Goal: Information Seeking & Learning: Learn about a topic

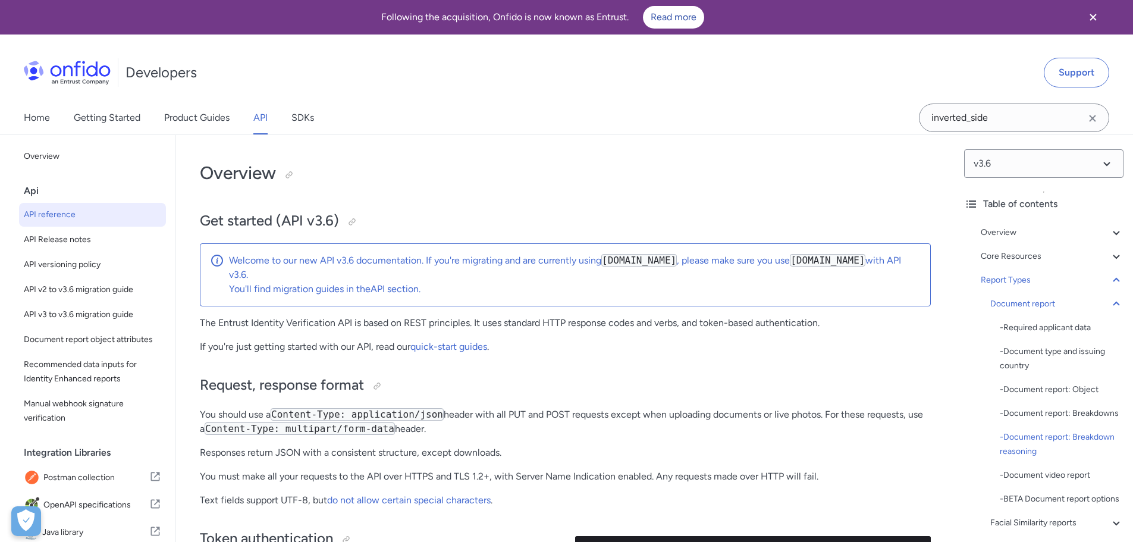
select select "http"
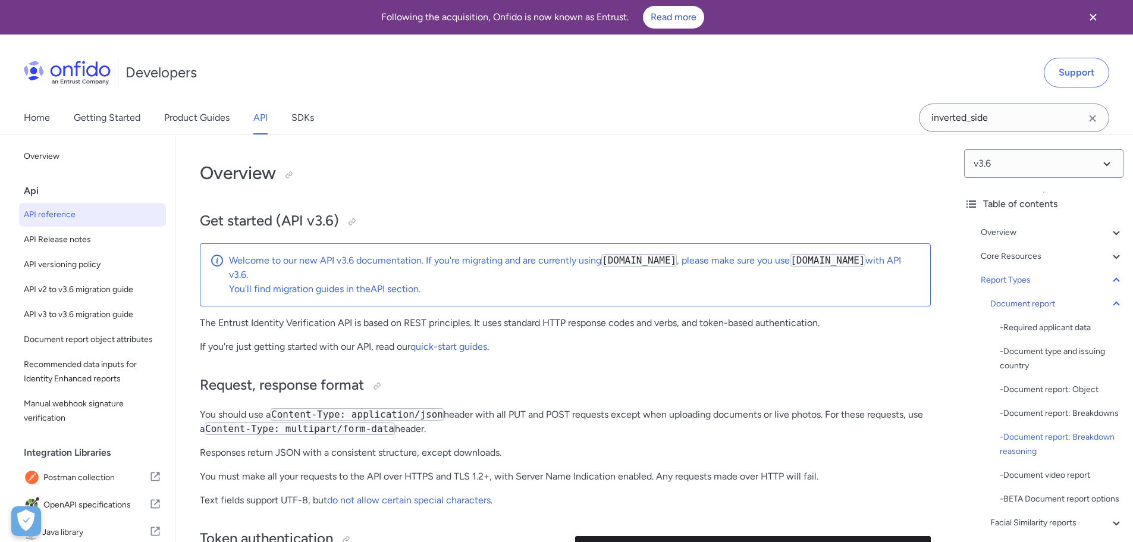
select select "http"
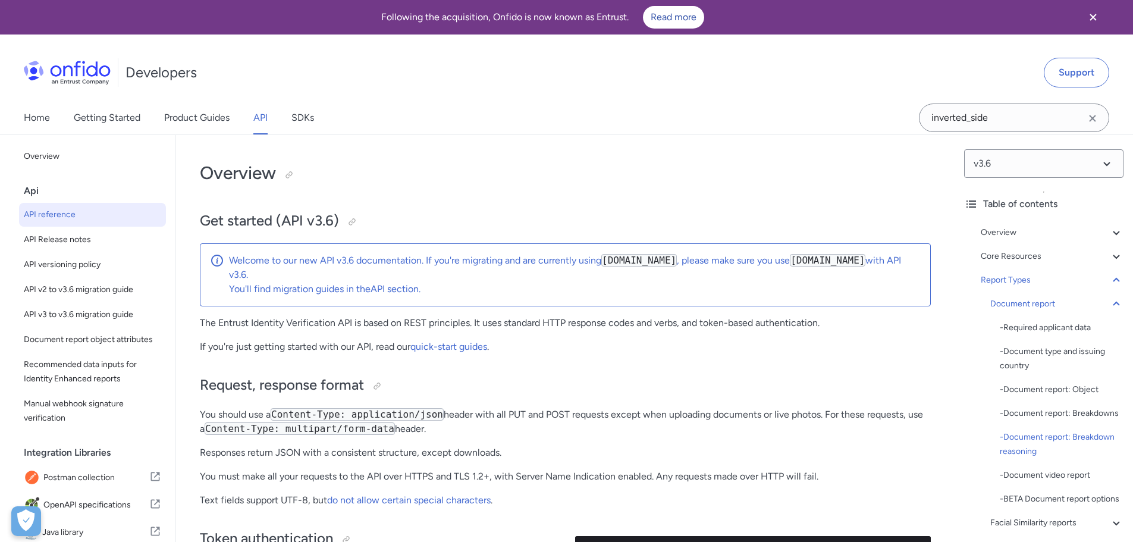
select select "http"
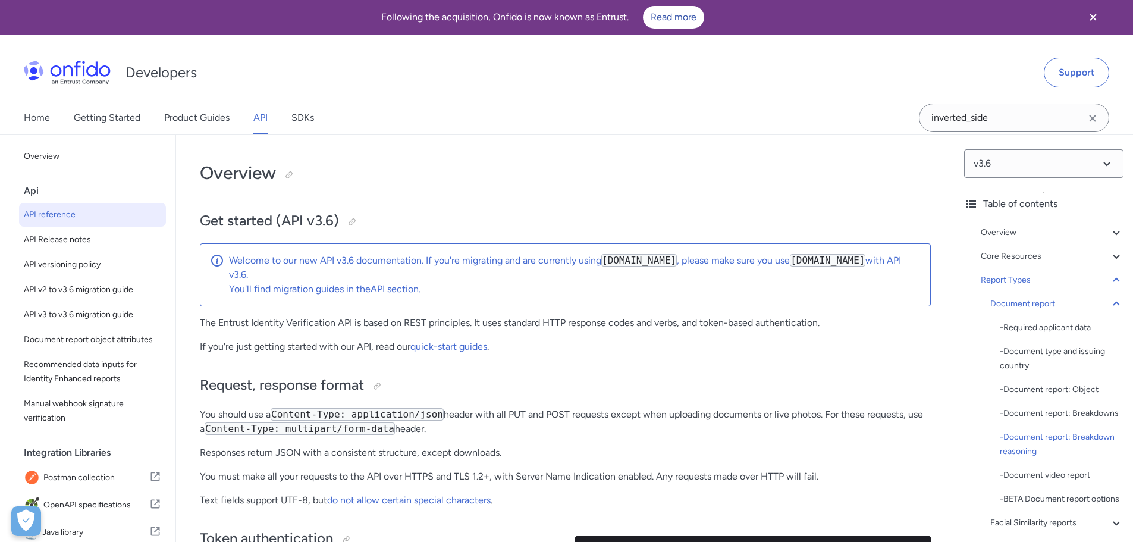
select select "http"
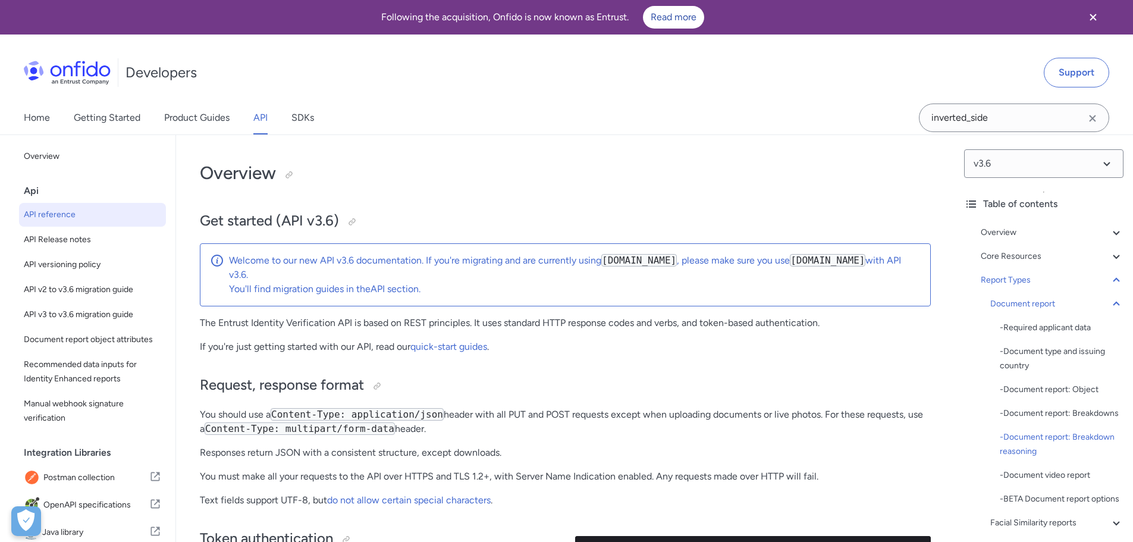
select select "http"
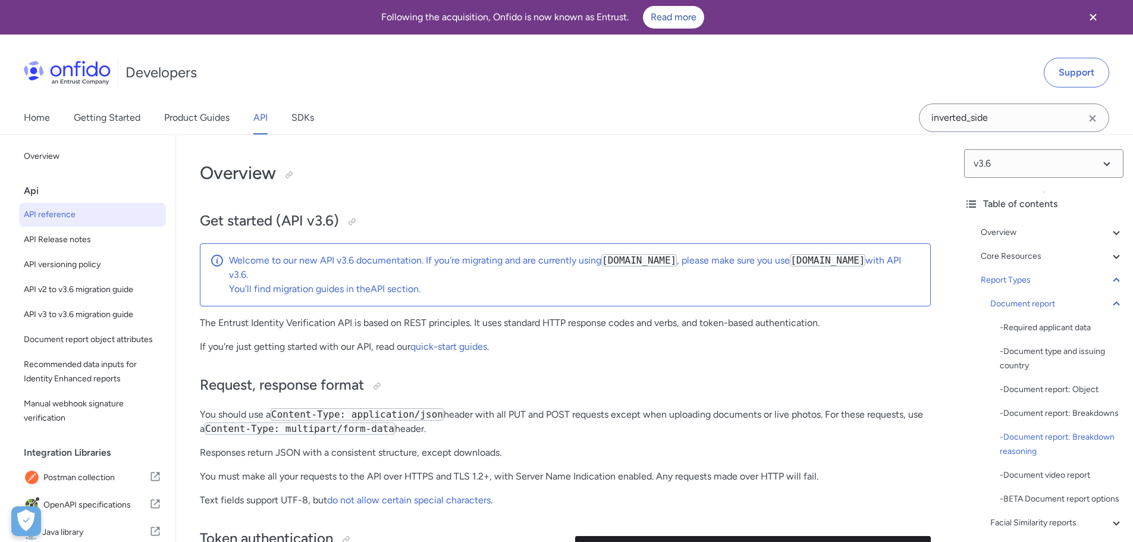
select select "http"
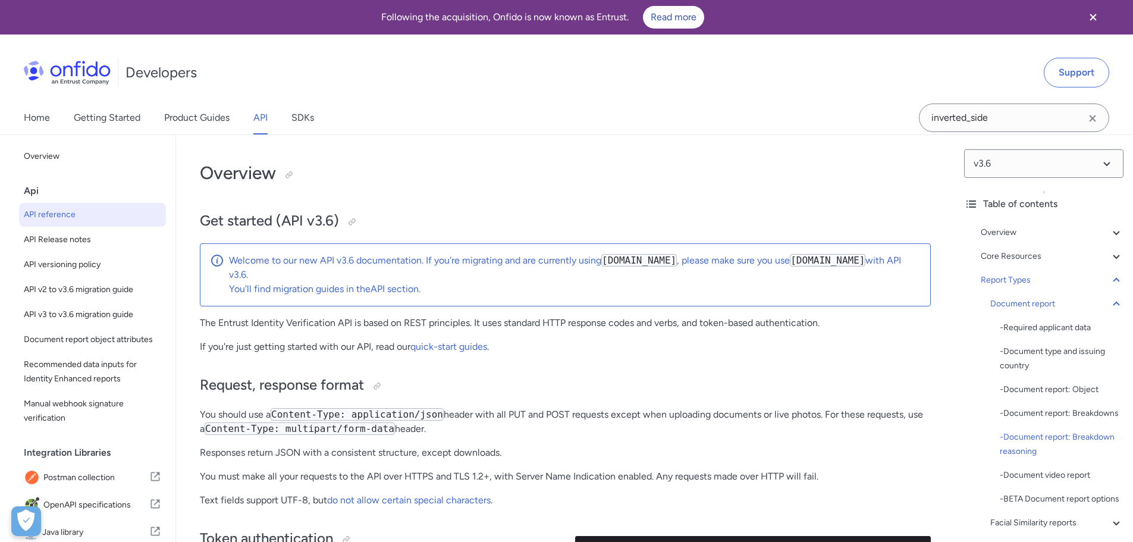
select select "http"
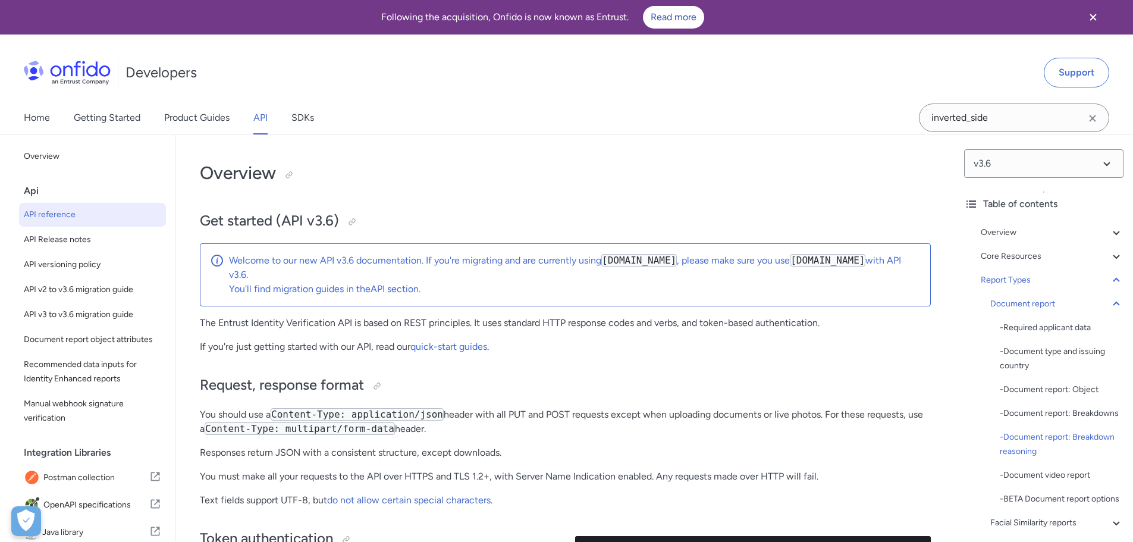
select select "http"
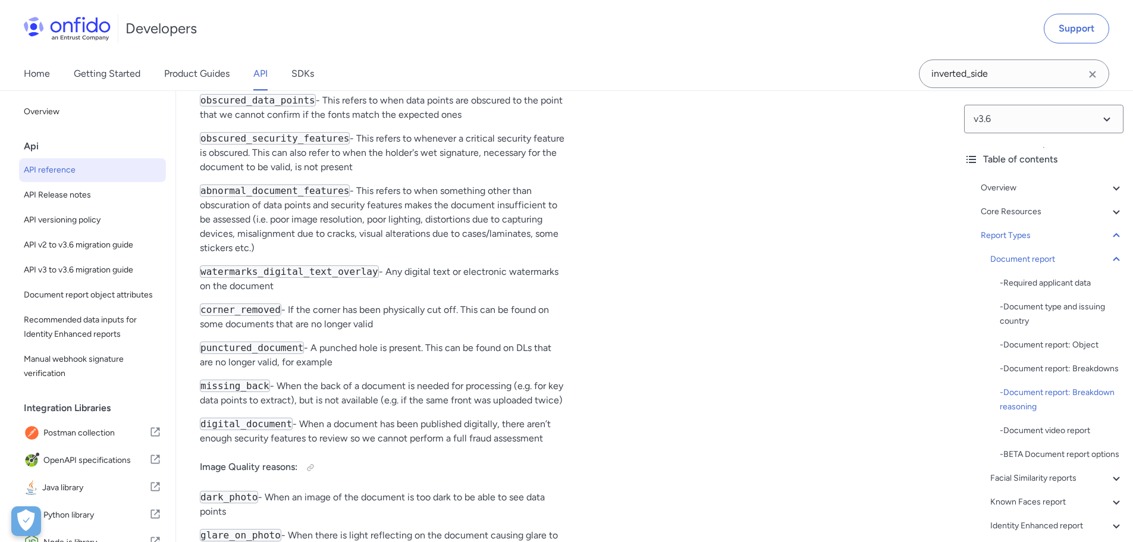
scroll to position [48990, 0]
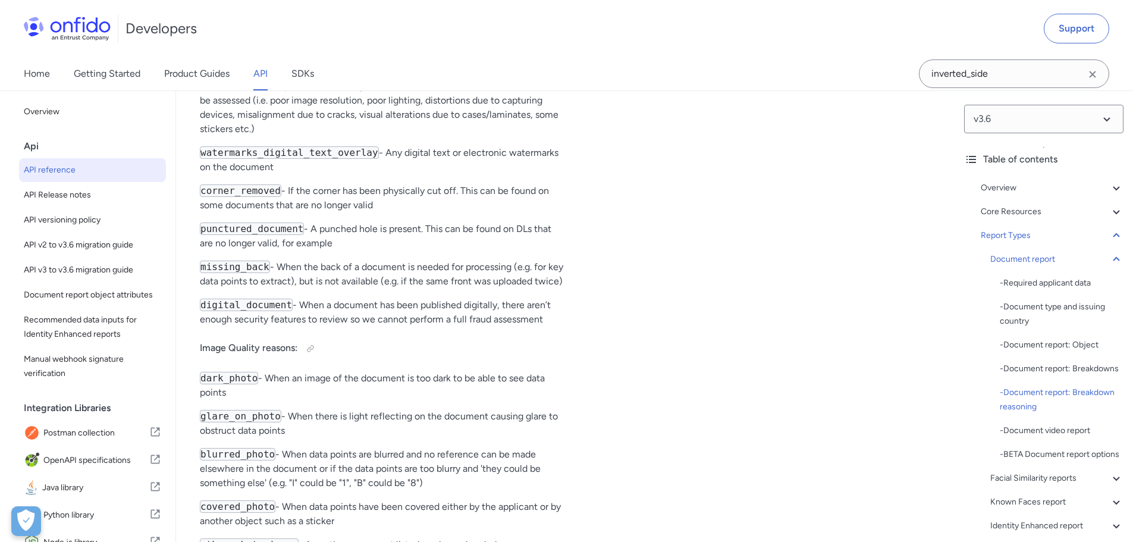
drag, startPoint x: 200, startPoint y: 225, endPoint x: 363, endPoint y: 427, distance: 258.9
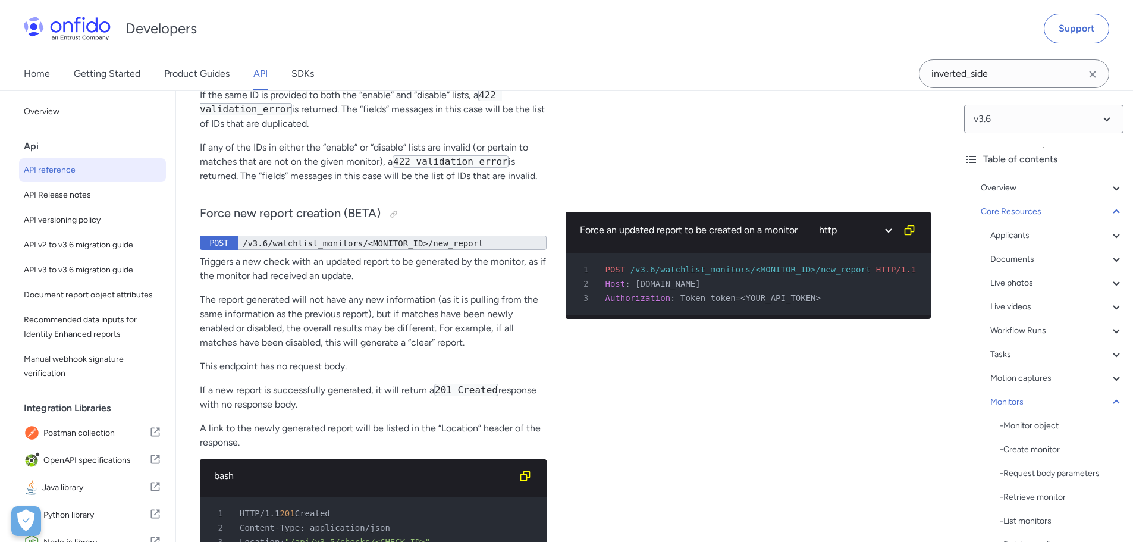
scroll to position [36176, 0]
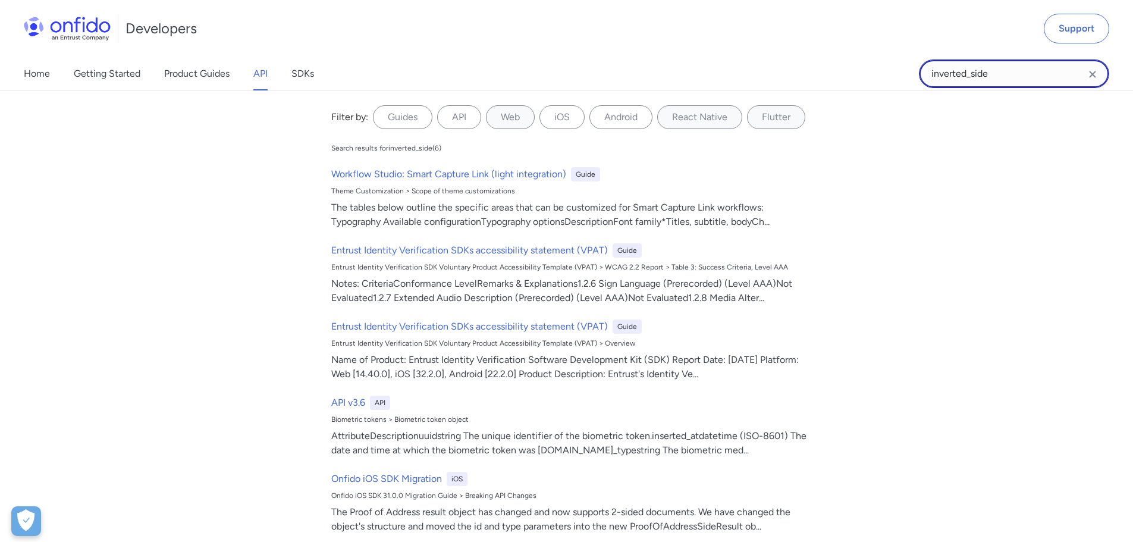
drag, startPoint x: 996, startPoint y: 71, endPoint x: 981, endPoint y: 76, distance: 15.8
click at [994, 71] on input "inverted_side" at bounding box center [1014, 73] width 190 height 29
drag, startPoint x: 966, startPoint y: 74, endPoint x: 940, endPoint y: 71, distance: 25.7
click at [940, 71] on input "inverted_side" at bounding box center [1014, 73] width 190 height 29
type input "incorrect_side"
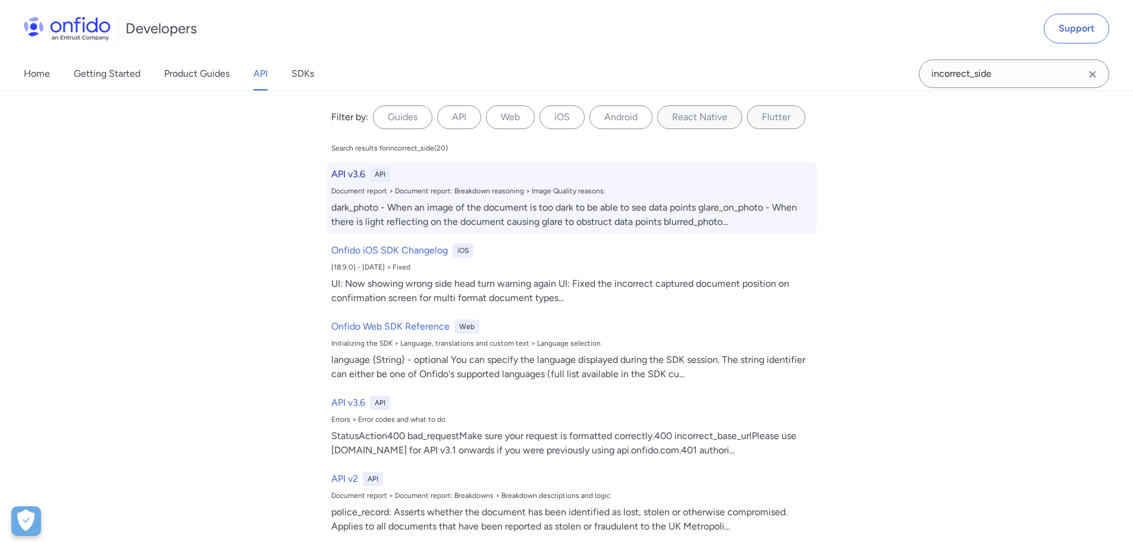
click at [346, 174] on h6 "API v3.6" at bounding box center [348, 174] width 34 height 14
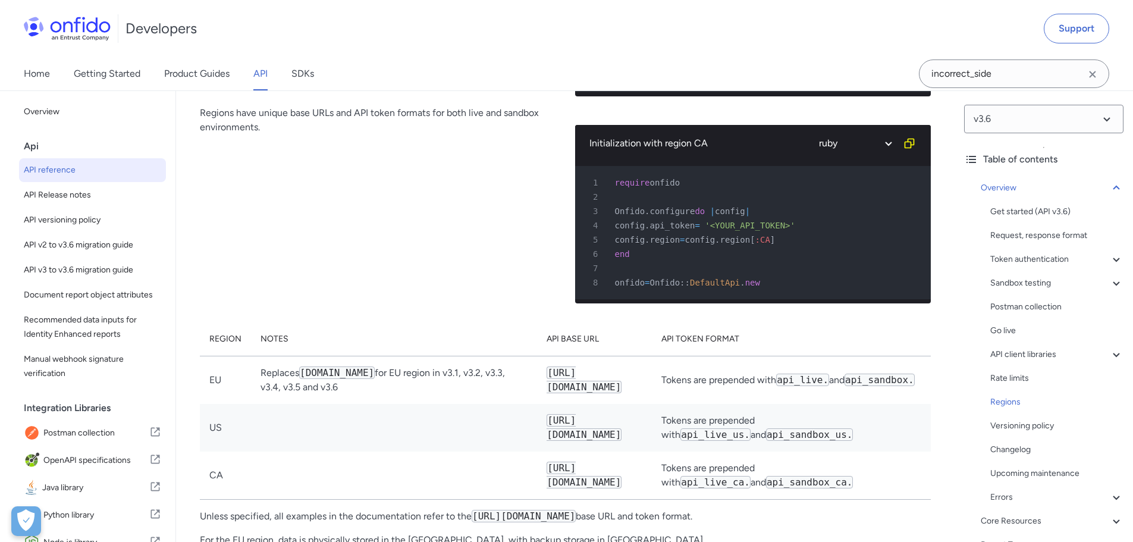
scroll to position [9281, 0]
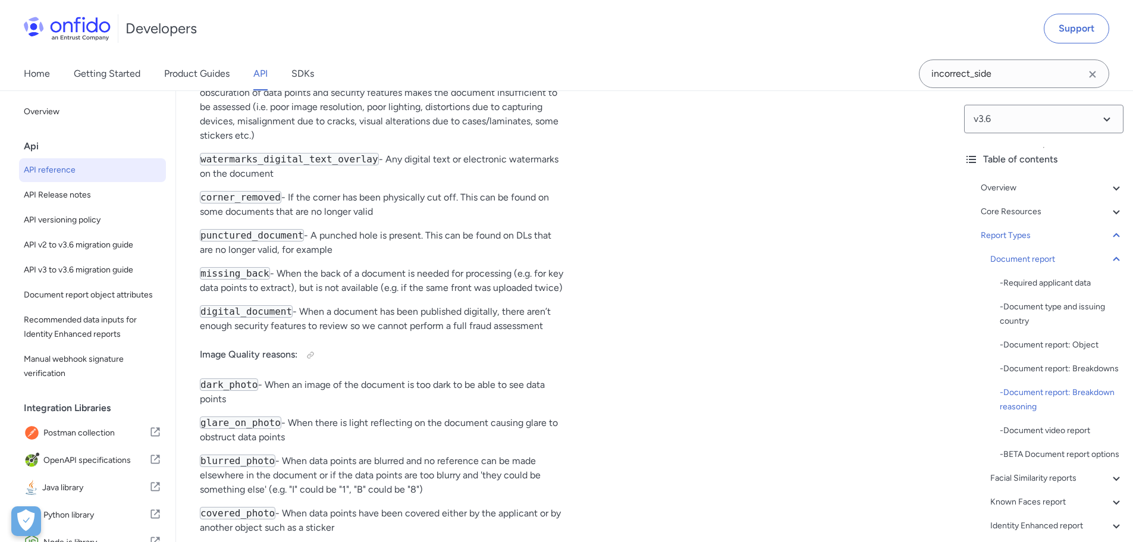
scroll to position [48955, 0]
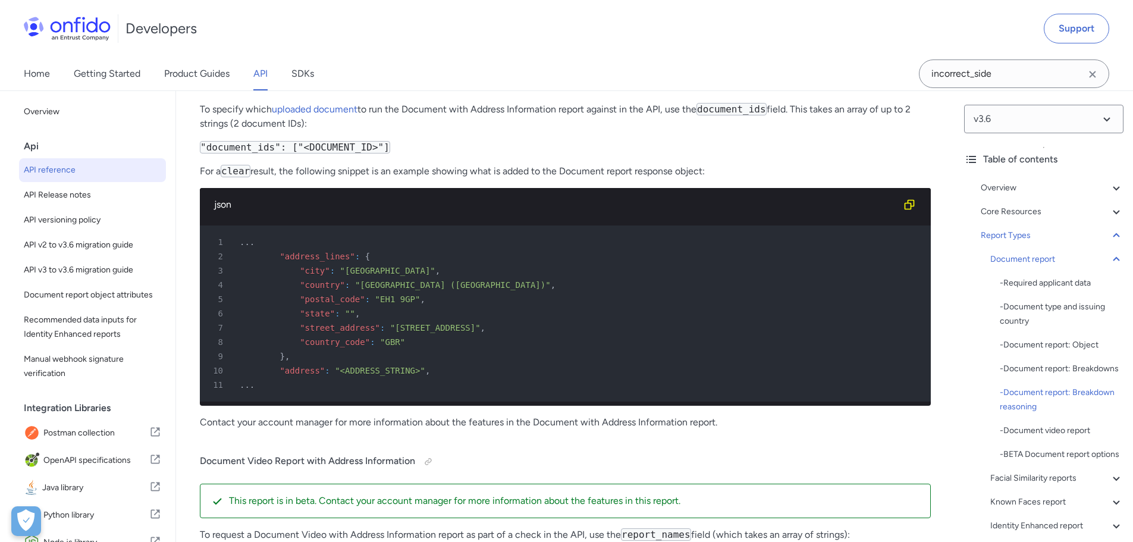
scroll to position [50559, 0]
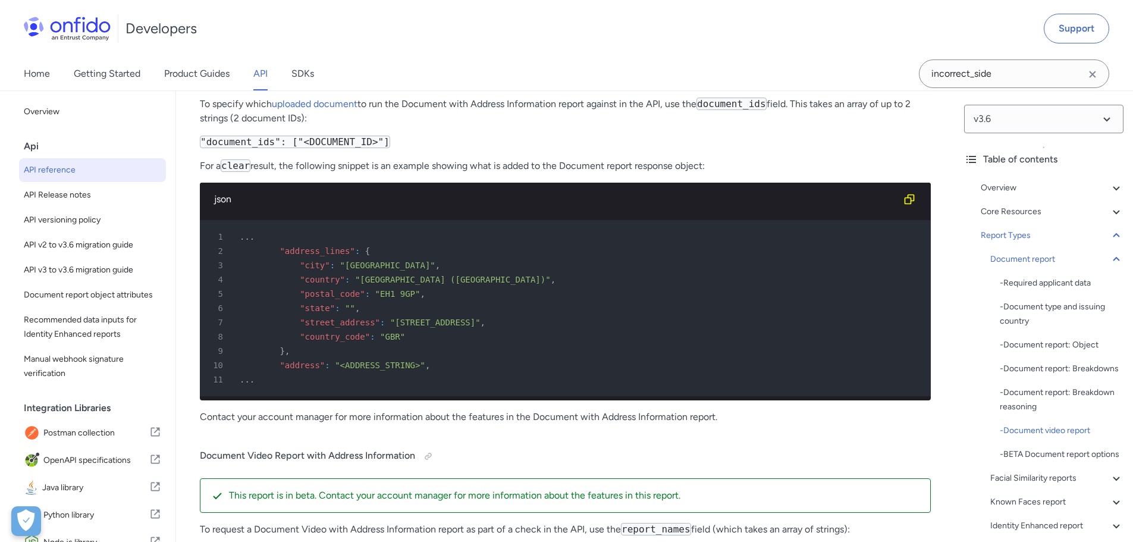
drag, startPoint x: 201, startPoint y: 261, endPoint x: 673, endPoint y: 102, distance: 498.4
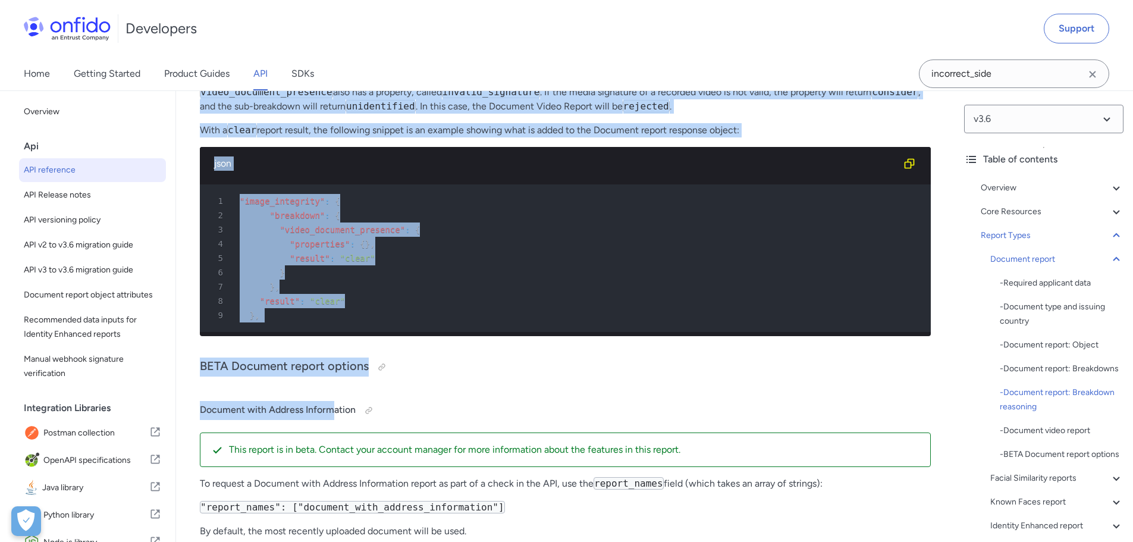
scroll to position [50083, 0]
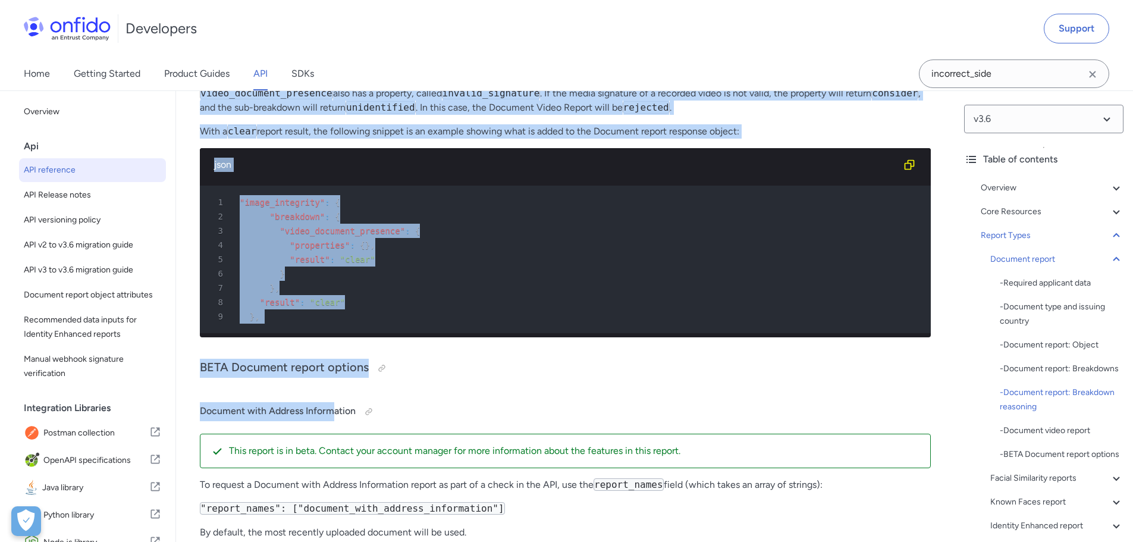
copy div "Original Document Present reasons: photo_of_screen - When we can see that the a…"
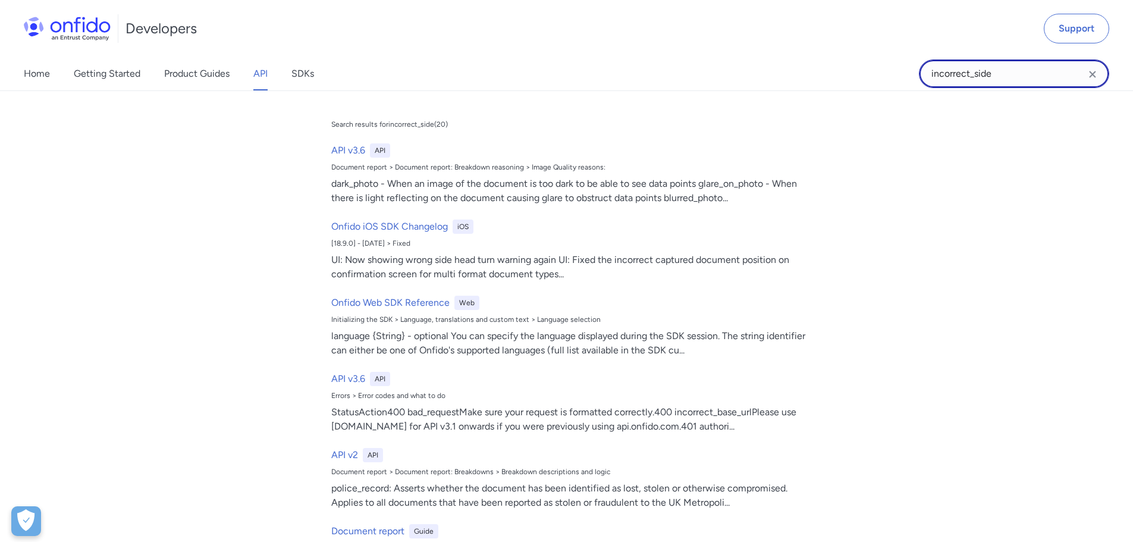
drag, startPoint x: 994, startPoint y: 70, endPoint x: 985, endPoint y: 74, distance: 9.6
click at [995, 70] on input "incorrect_side" at bounding box center [1014, 73] width 190 height 29
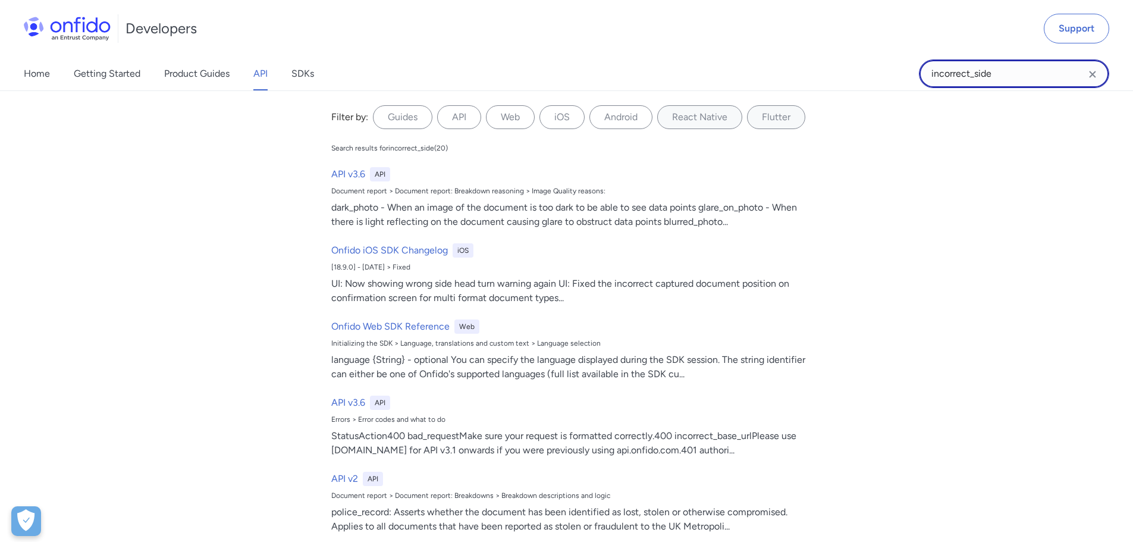
click at [998, 75] on input "incorrect_side" at bounding box center [1014, 73] width 190 height 29
drag, startPoint x: 924, startPoint y: 69, endPoint x: 903, endPoint y: 70, distance: 21.5
click at [903, 70] on div "Home Getting Started Product Guides API SDKs incorrect_side incorrect_side Filt…" at bounding box center [566, 73] width 1133 height 33
paste input "date_of_birth"
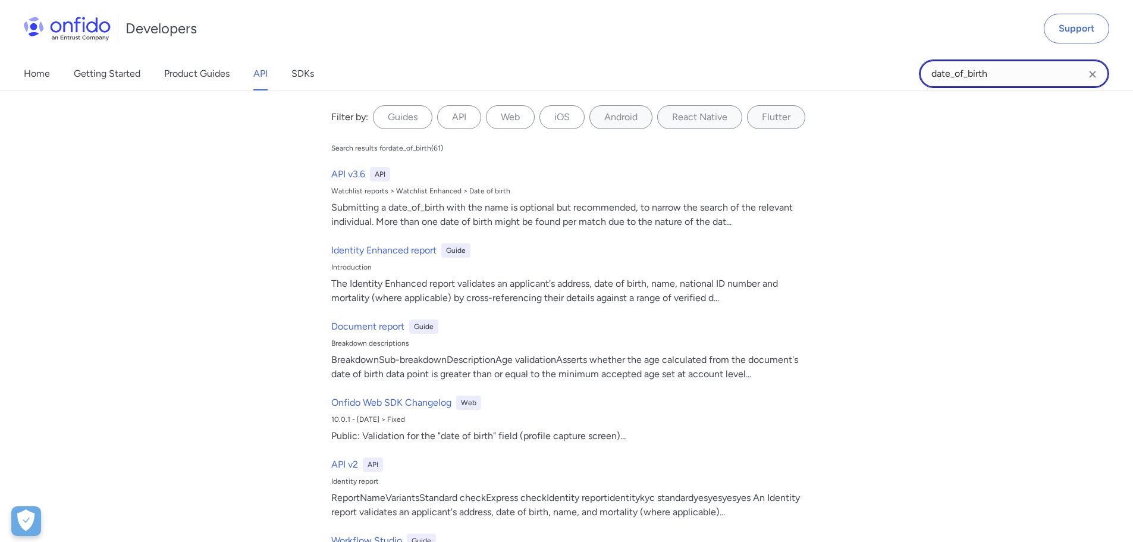
type input "date_of_birth"
click at [1018, 83] on input "date_of_birth" at bounding box center [1014, 73] width 190 height 29
drag, startPoint x: 1008, startPoint y: 76, endPoint x: 885, endPoint y: 77, distance: 123.2
click at [885, 77] on div "Home Getting Started Product Guides API SDKs date_of_birth date_of_birth Filter…" at bounding box center [566, 73] width 1133 height 33
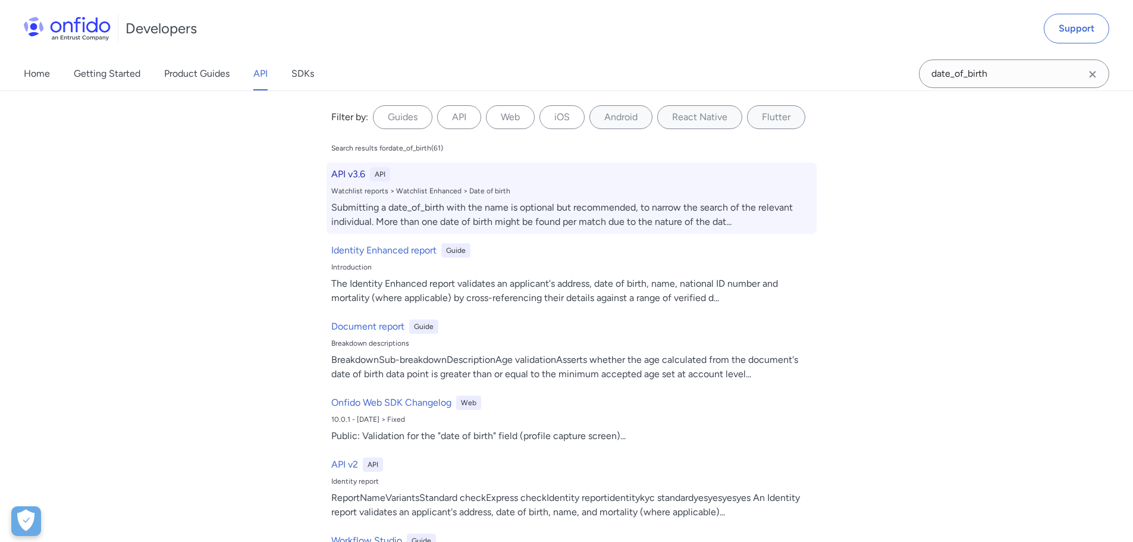
click at [488, 214] on div "Submitting a date_of_birth with the name is optional but recommended, to narrow…" at bounding box center [571, 214] width 481 height 29
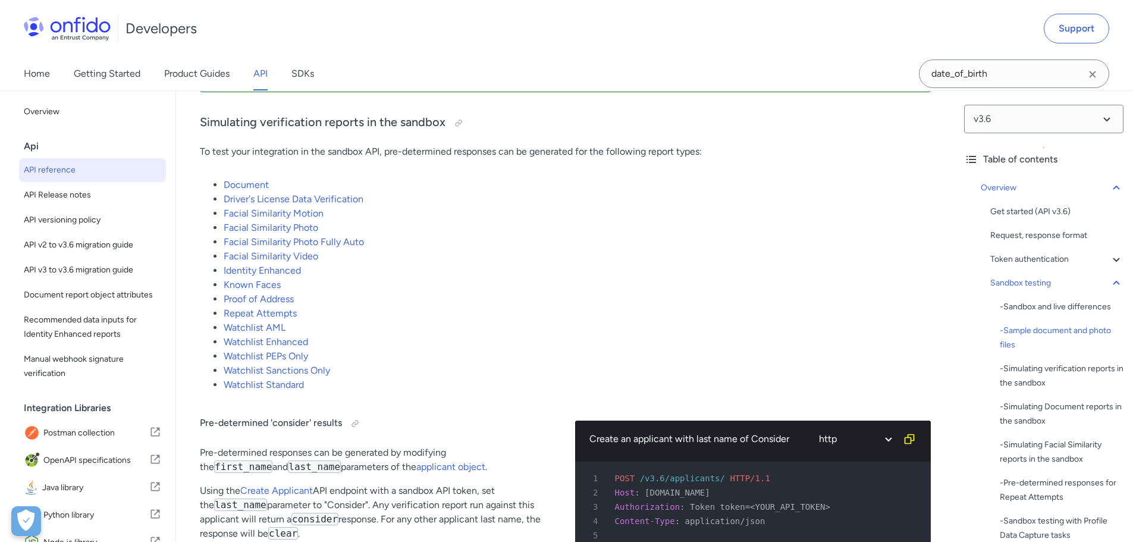
scroll to position [2320, 0]
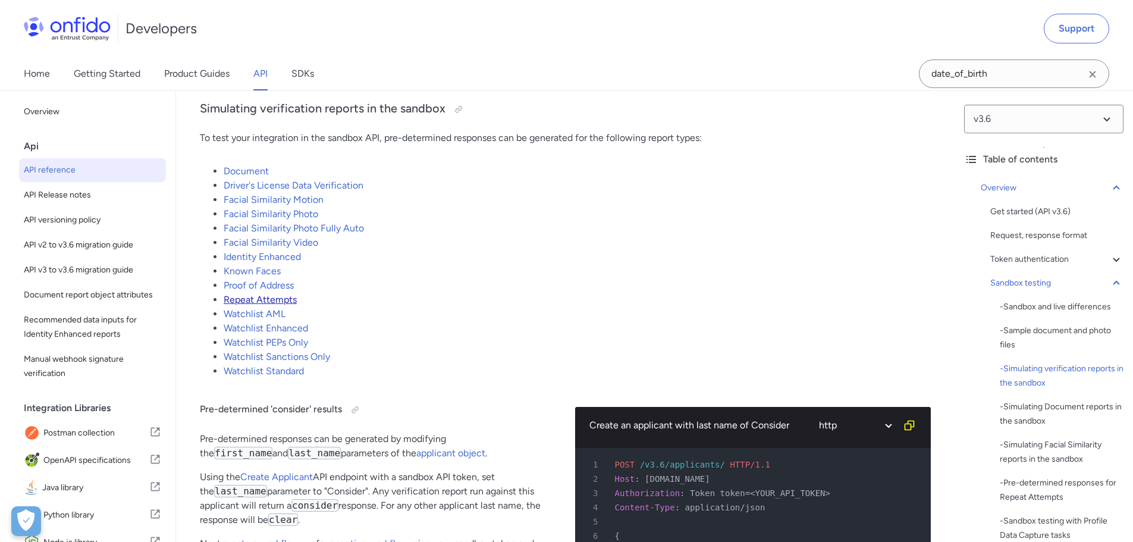
click at [275, 305] on link "Repeat Attempts" at bounding box center [260, 299] width 73 height 11
click at [268, 305] on link "Repeat Attempts" at bounding box center [260, 299] width 73 height 11
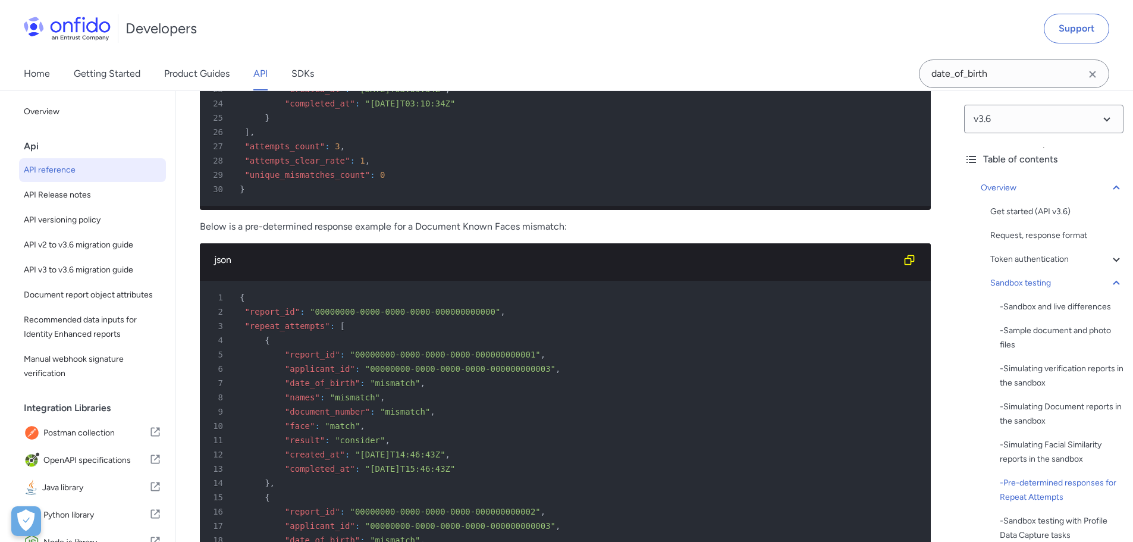
scroll to position [5890, 0]
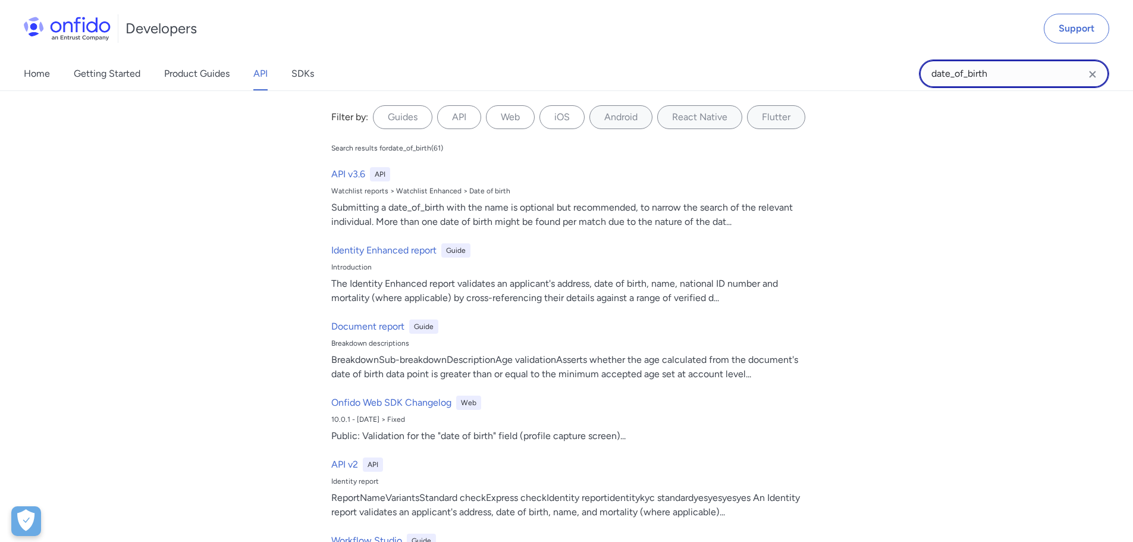
drag, startPoint x: 1004, startPoint y: 75, endPoint x: 903, endPoint y: 89, distance: 102.1
click at [903, 89] on div "Home Getting Started Product Guides API SDKs date_of_birth date_of_birth Filter…" at bounding box center [566, 73] width 1133 height 33
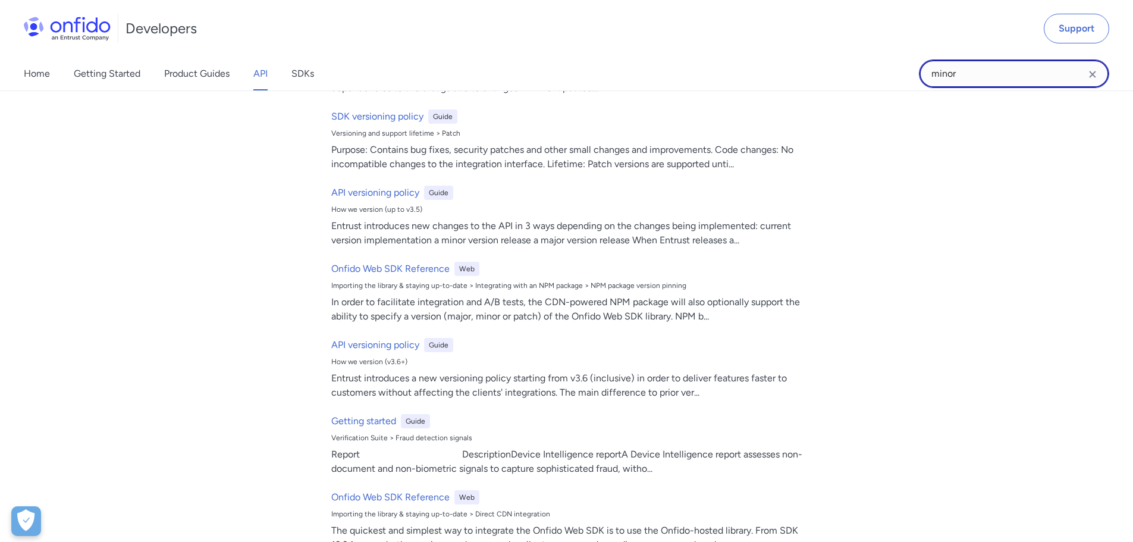
scroll to position [773, 0]
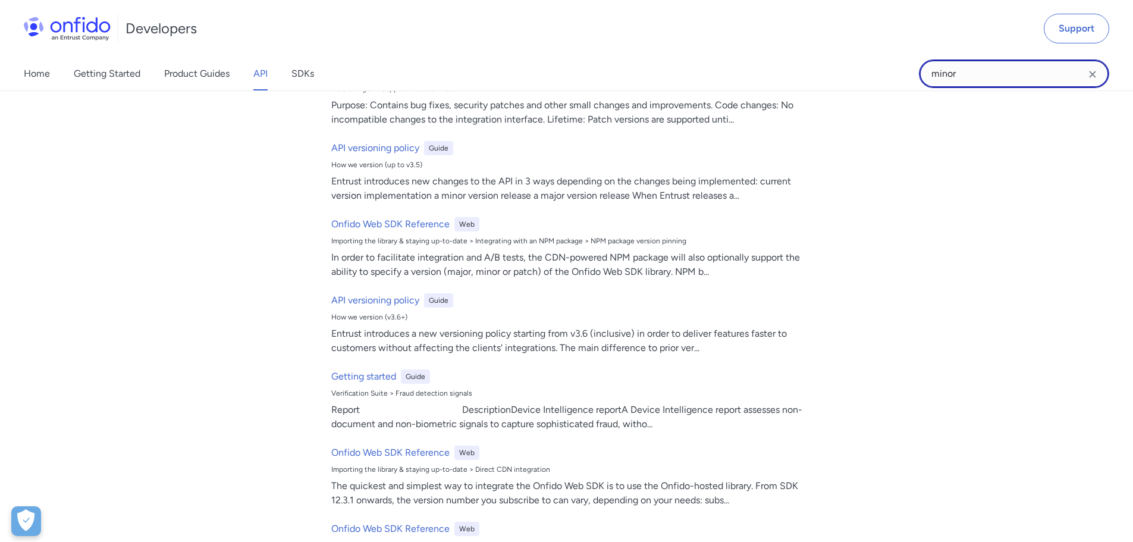
drag, startPoint x: 986, startPoint y: 72, endPoint x: 889, endPoint y: 68, distance: 97.7
click at [896, 70] on div "Home Getting Started Product Guides API SDKs minor minor Filter by: Guides API …" at bounding box center [566, 73] width 1133 height 33
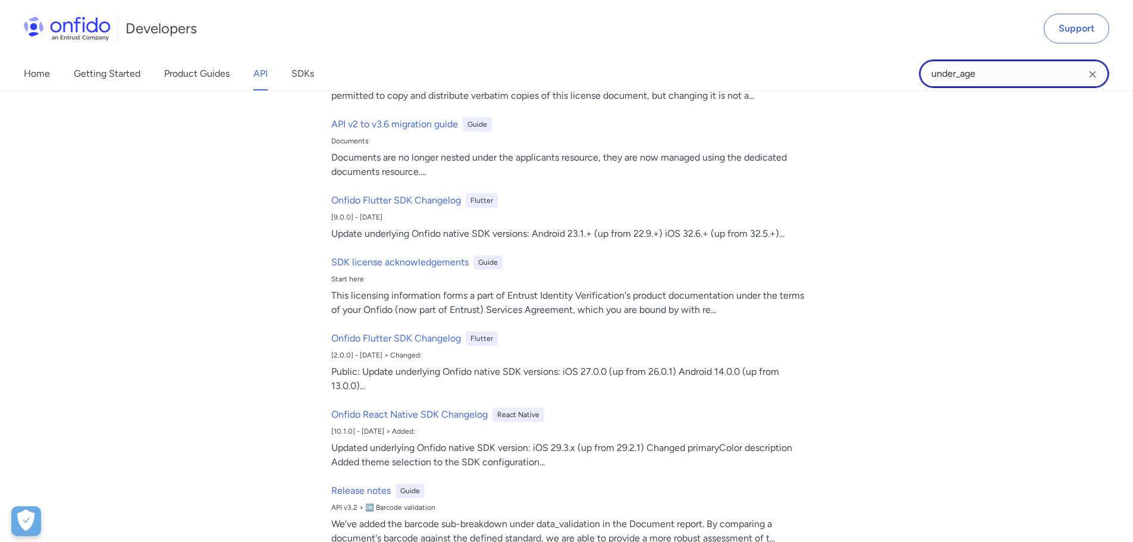
type input "under_age"
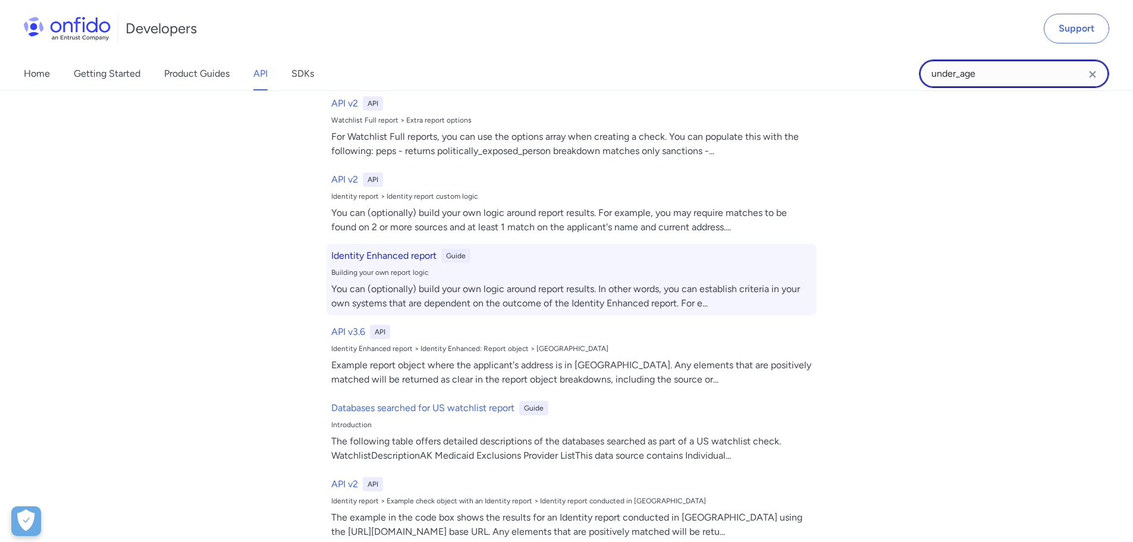
scroll to position [375, 0]
click at [613, 297] on div "You can (optionally) build your own logic around report results. In other words…" at bounding box center [571, 297] width 481 height 29
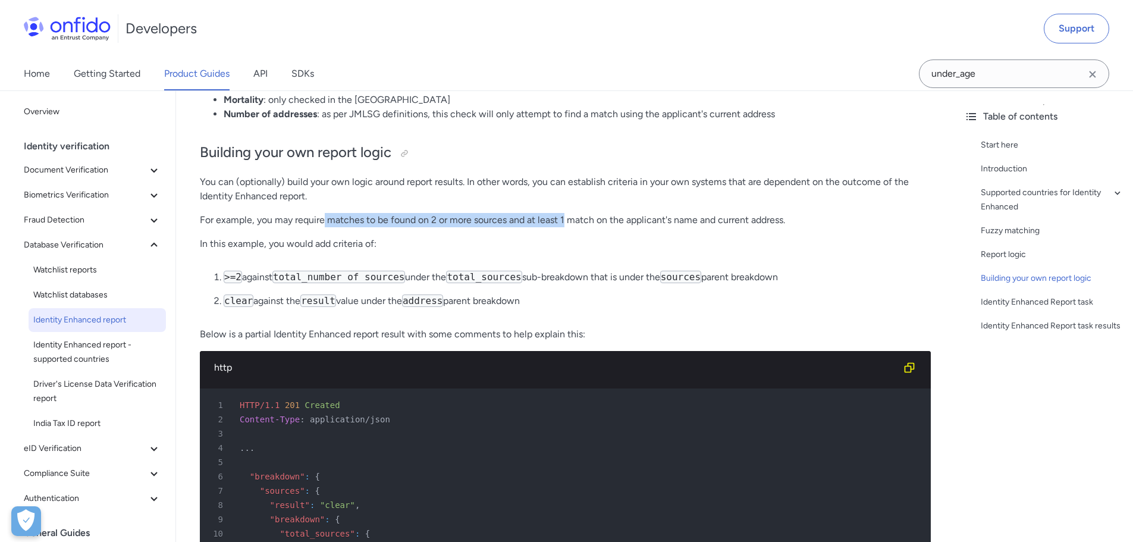
drag, startPoint x: 322, startPoint y: 206, endPoint x: 566, endPoint y: 211, distance: 244.0
click at [566, 213] on p "For example, you may require matches to be found on 2 or more sources and at le…" at bounding box center [565, 220] width 731 height 14
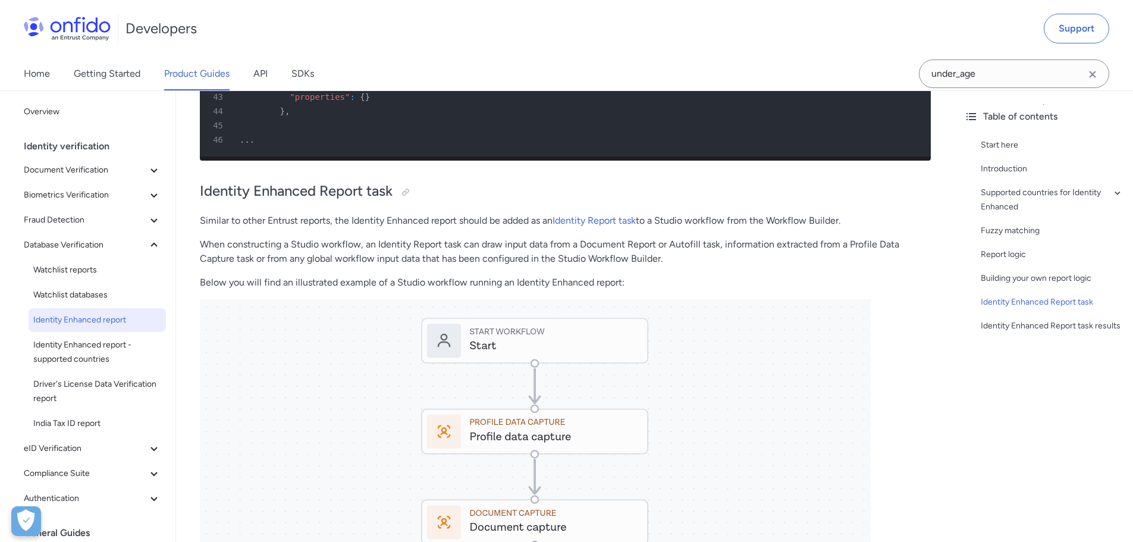
scroll to position [3121, 0]
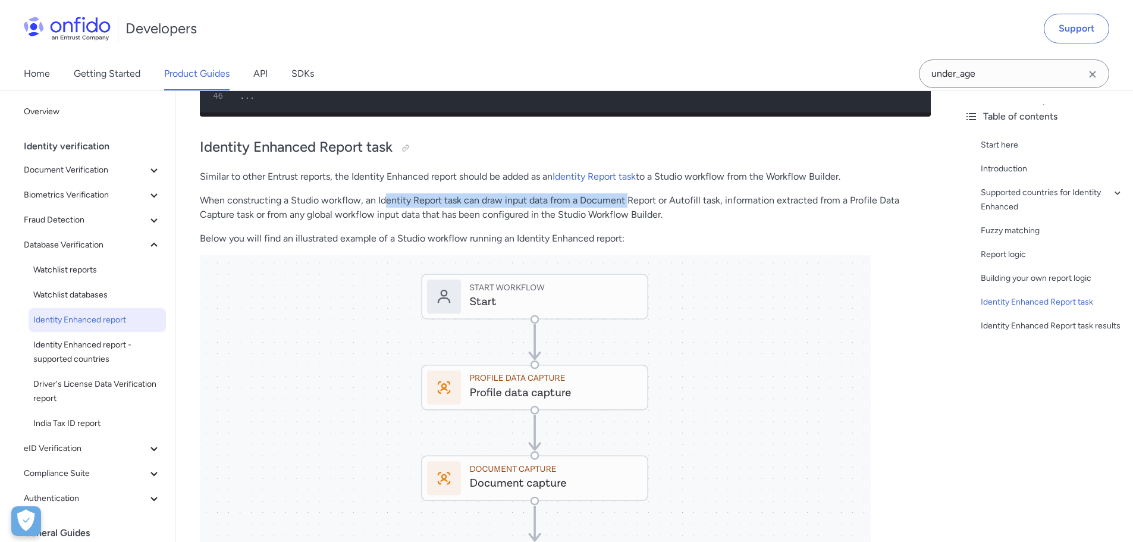
drag, startPoint x: 387, startPoint y: 197, endPoint x: 627, endPoint y: 196, distance: 240.4
click at [627, 196] on p "When constructing a Studio workflow, an Identity Report task can draw input dat…" at bounding box center [565, 207] width 731 height 29
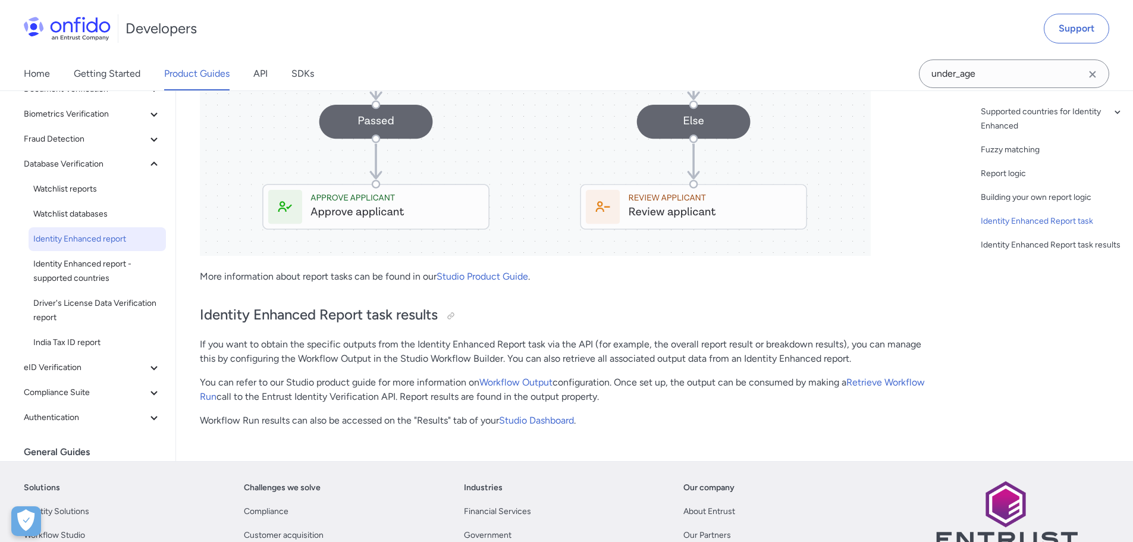
scroll to position [3894, 0]
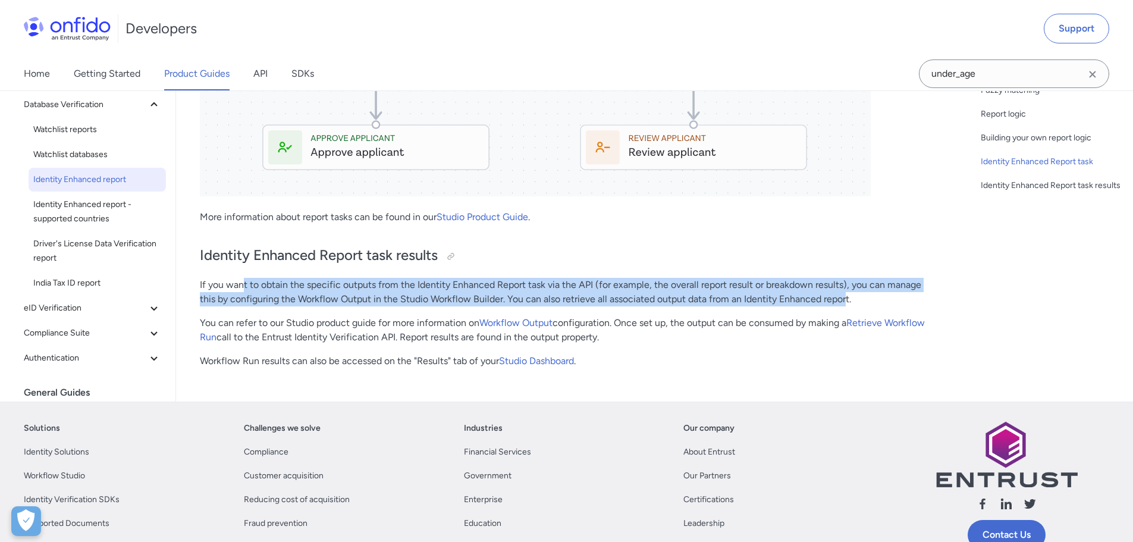
drag, startPoint x: 242, startPoint y: 284, endPoint x: 729, endPoint y: 307, distance: 487.8
click at [849, 289] on p "If you want to obtain the specific outputs from the Identity Enhanced Report ta…" at bounding box center [565, 292] width 731 height 29
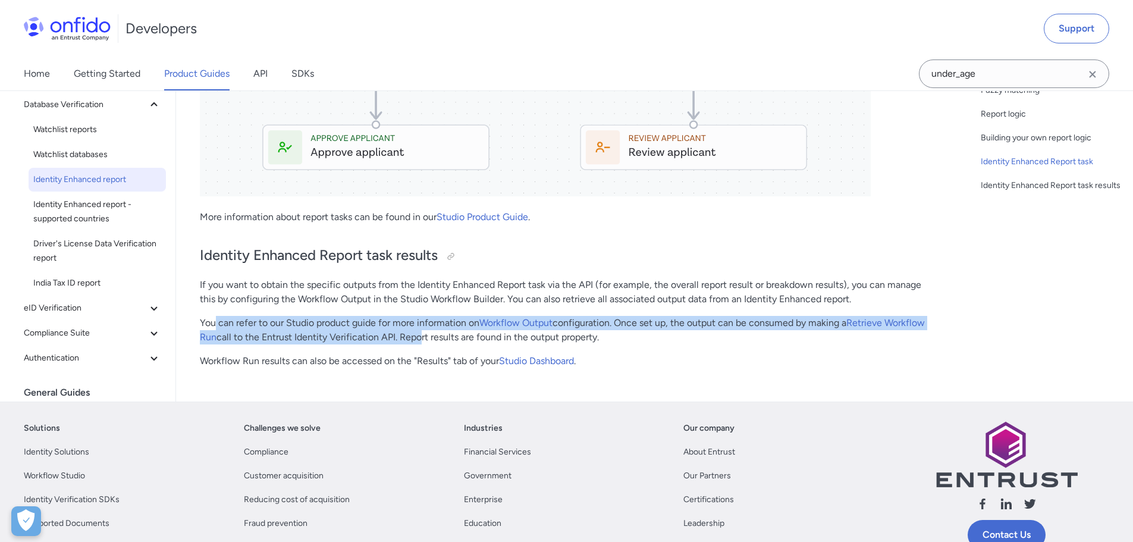
drag, startPoint x: 214, startPoint y: 316, endPoint x: 460, endPoint y: 330, distance: 246.1
click at [460, 330] on p "You can refer to our Studio product guide for more information on Workflow Outp…" at bounding box center [565, 330] width 731 height 29
click at [548, 356] on link "Studio Dashboard" at bounding box center [536, 360] width 75 height 11
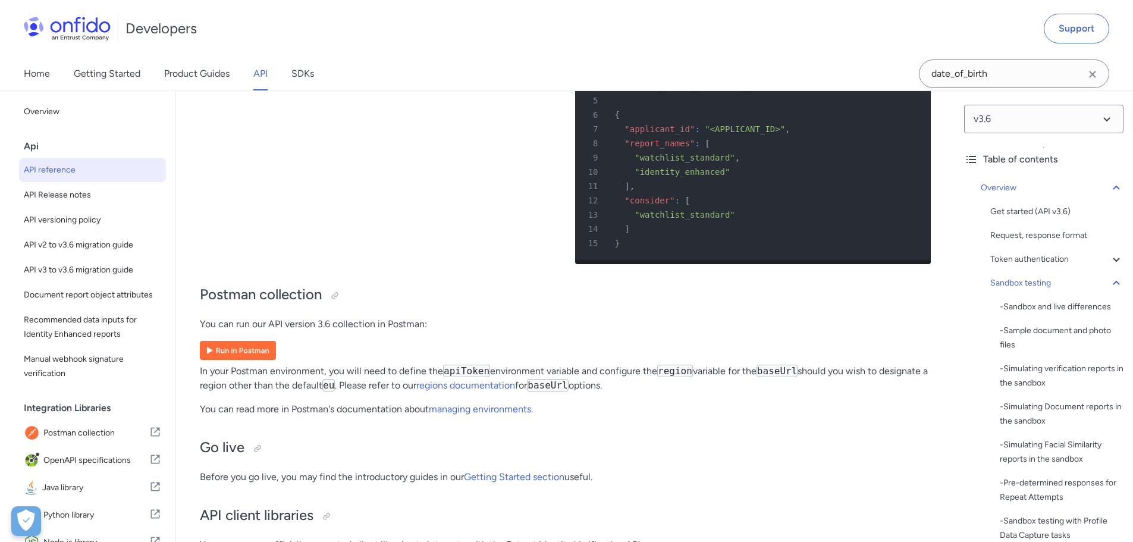
scroll to position [7615, 0]
click at [1029, 485] on div "- Pre-determined responses for Repeat Attempts" at bounding box center [1062, 490] width 124 height 29
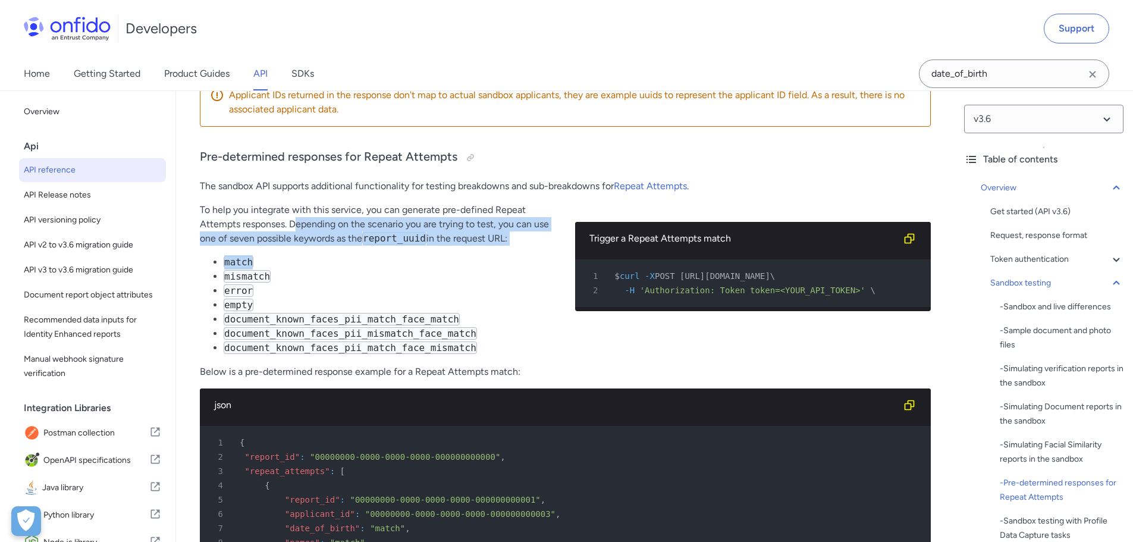
drag, startPoint x: 295, startPoint y: 203, endPoint x: 523, endPoint y: 229, distance: 229.4
click at [523, 229] on div "To help you integrate with this service, you can generate pre-defined Repeat At…" at bounding box center [378, 284] width 356 height 162
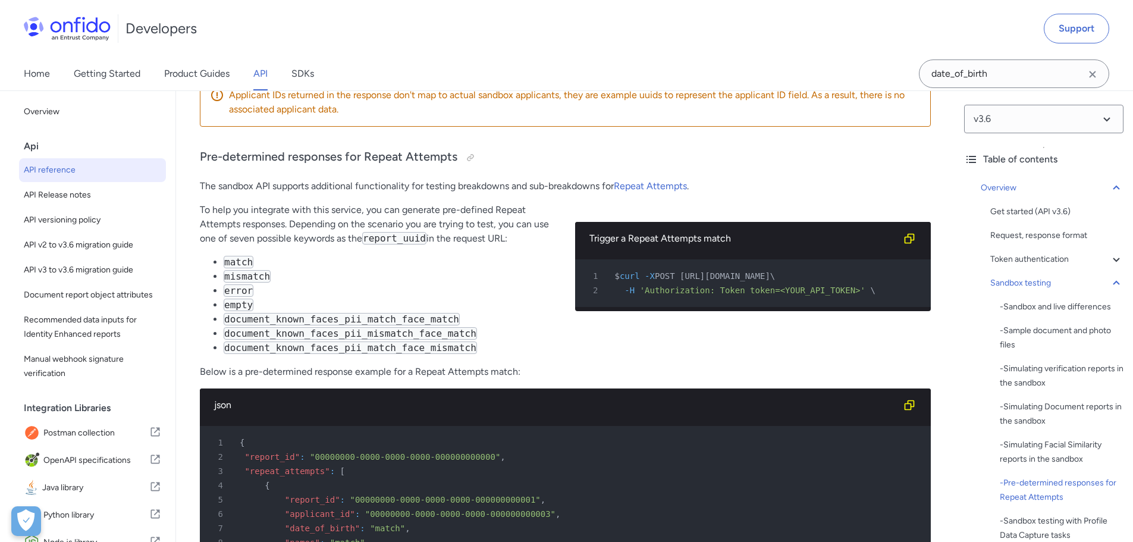
click at [463, 270] on li "mismatch" at bounding box center [390, 277] width 333 height 14
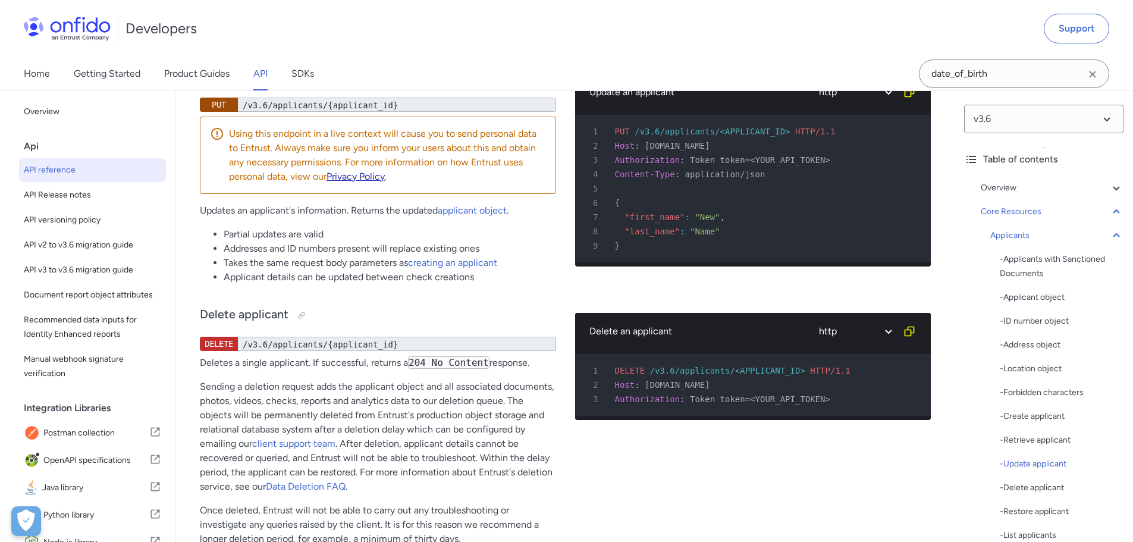
scroll to position [16754, 0]
